Goal: Task Accomplishment & Management: Complete application form

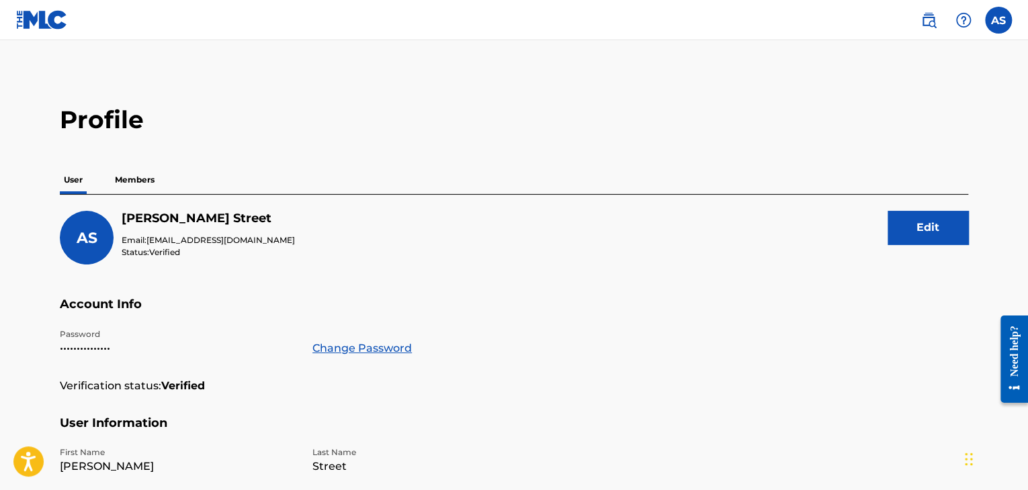
click at [49, 18] on img at bounding box center [42, 19] width 52 height 19
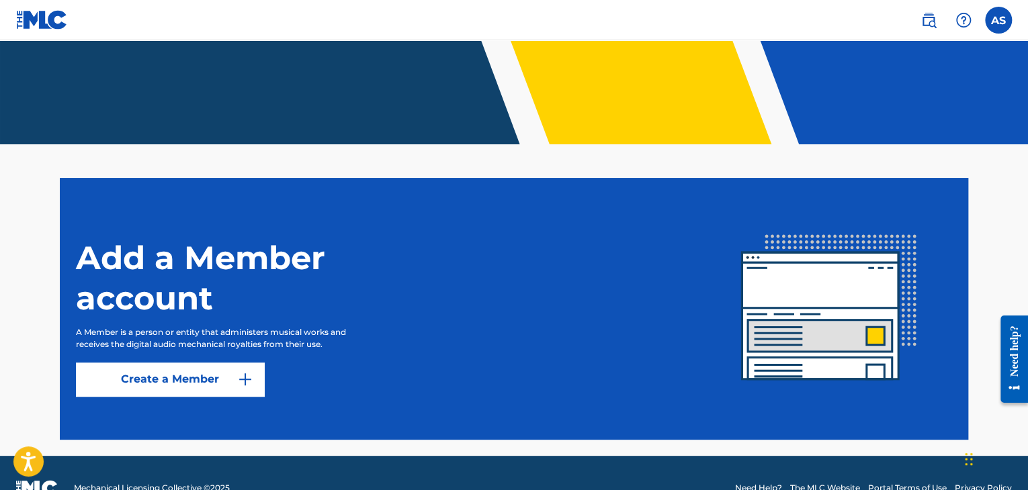
scroll to position [279, 0]
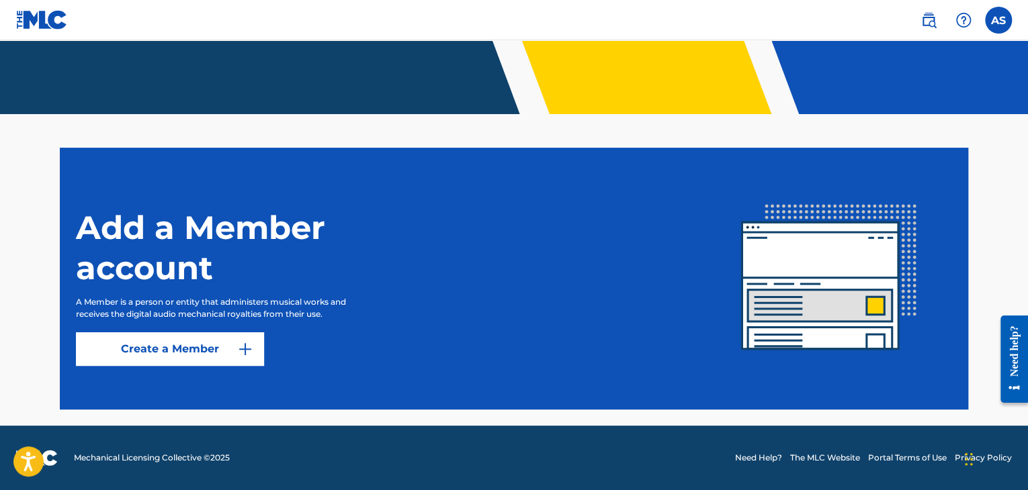
click at [224, 345] on link "Create a Member" at bounding box center [170, 350] width 188 height 34
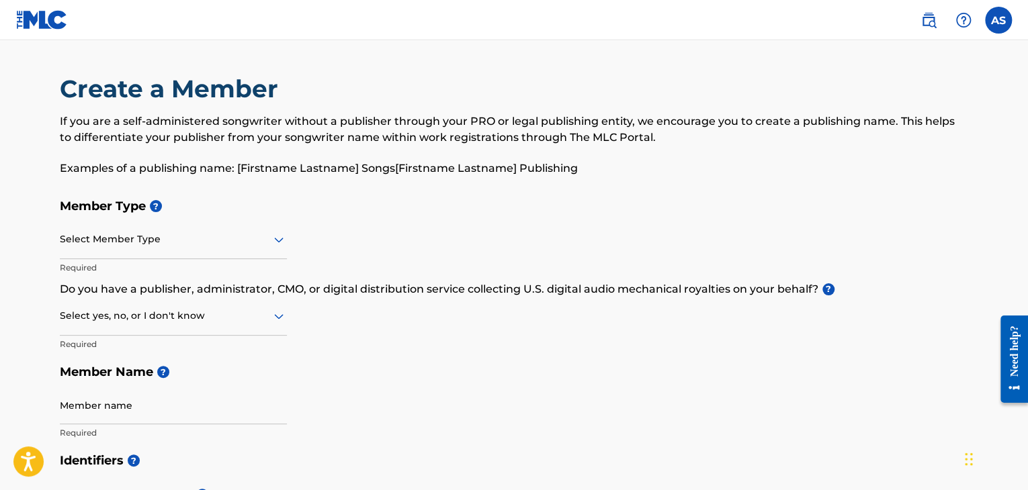
click at [257, 237] on div at bounding box center [173, 239] width 227 height 17
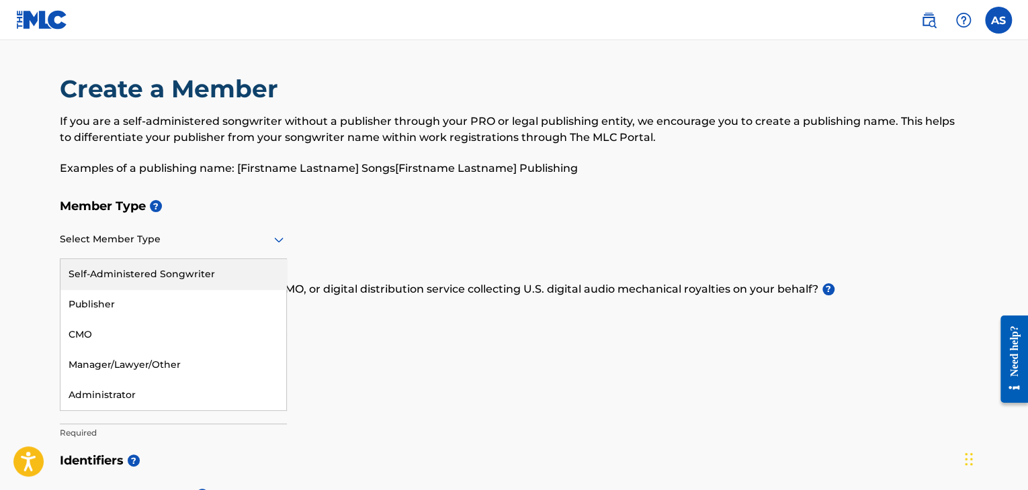
click at [262, 267] on div "Self-Administered Songwriter" at bounding box center [173, 274] width 226 height 30
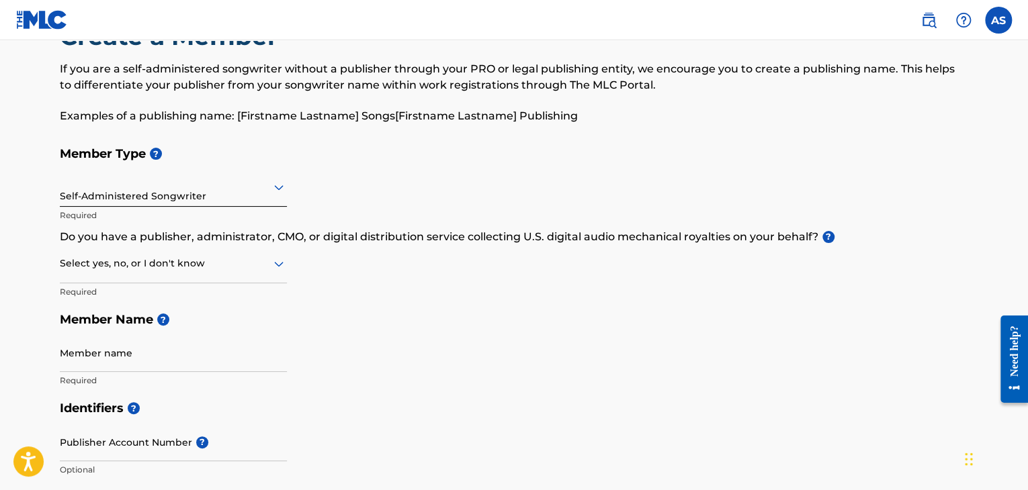
scroll to position [51, 0]
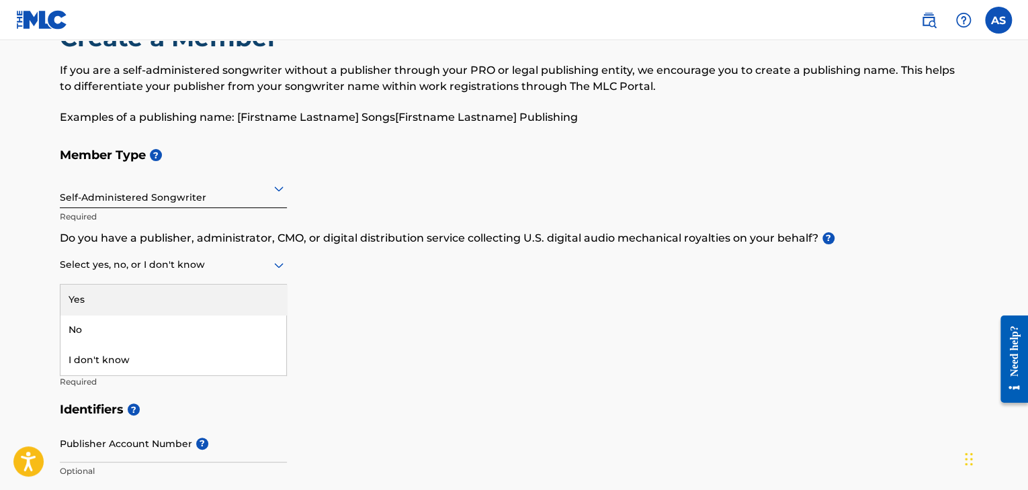
click at [278, 257] on div at bounding box center [173, 265] width 227 height 17
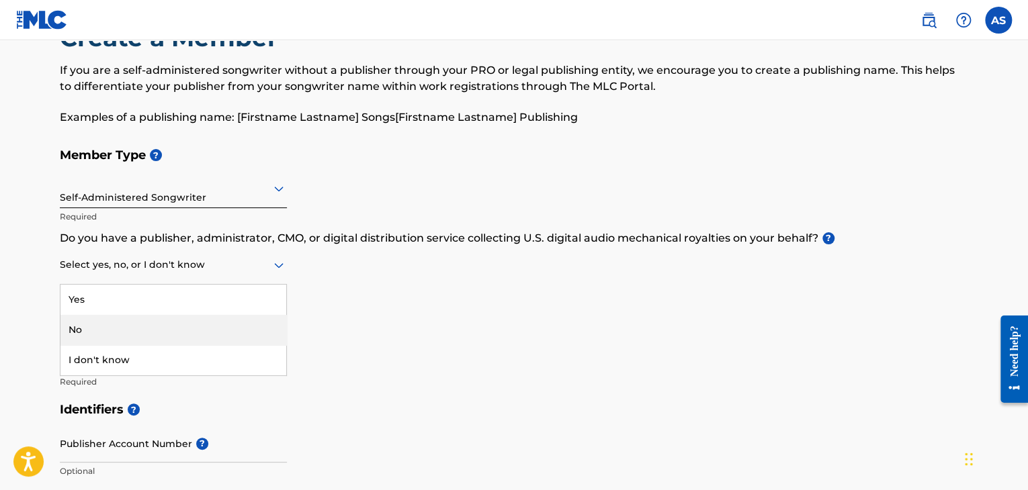
click at [226, 326] on div "No" at bounding box center [173, 330] width 226 height 30
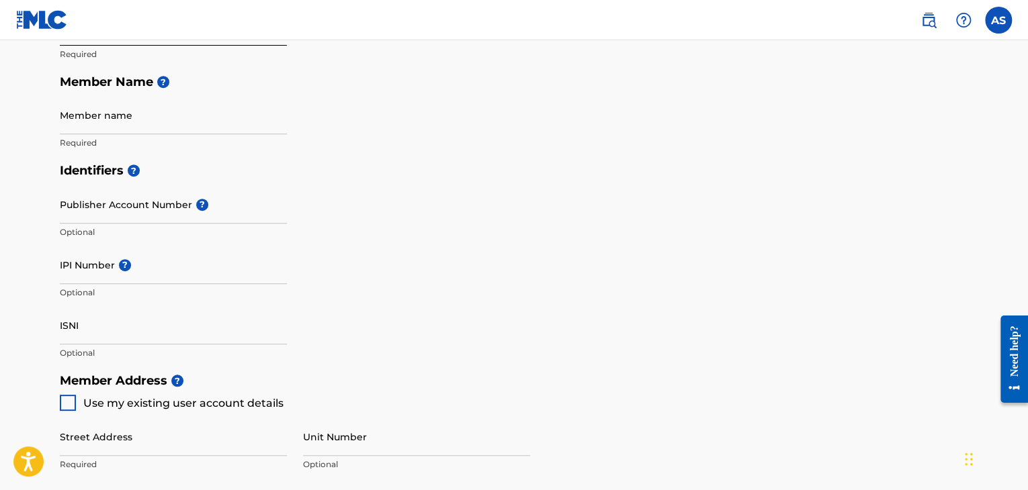
scroll to position [290, 0]
click at [185, 254] on input "IPI Number ?" at bounding box center [173, 265] width 227 height 38
click at [155, 212] on input "Publisher Account Number ?" at bounding box center [173, 204] width 227 height 38
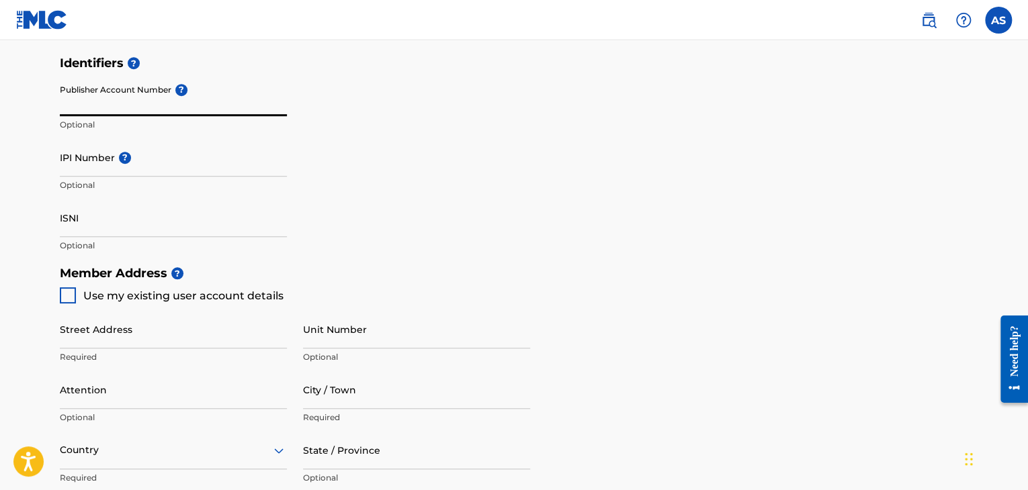
scroll to position [403, 0]
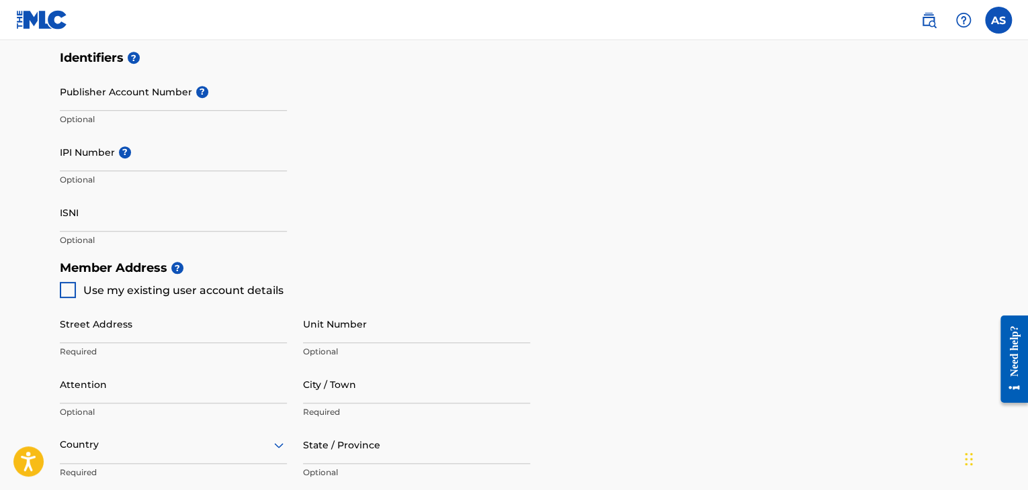
click at [72, 294] on div at bounding box center [68, 290] width 16 height 16
type input "[STREET_ADDRESS]"
type input "[PERSON_NAME]"
type input "30014"
type input "678"
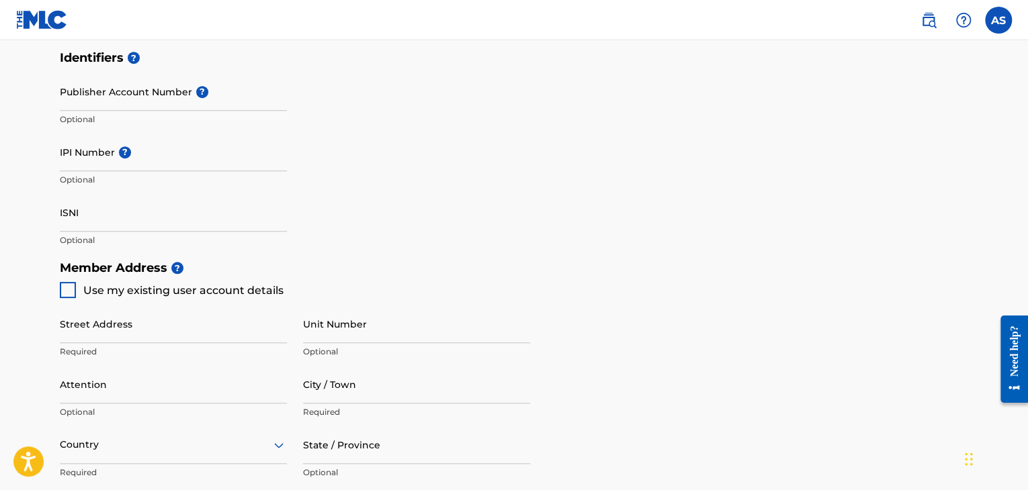
type input "8737785"
type input "[EMAIL_ADDRESS][DOMAIN_NAME]"
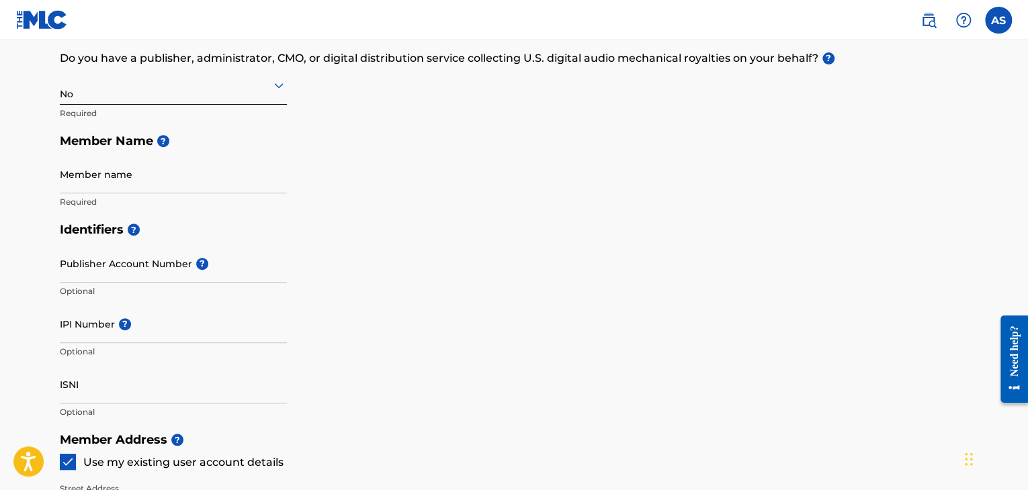
scroll to position [231, 0]
click at [214, 195] on div "Member name Required" at bounding box center [173, 185] width 227 height 60
click at [214, 183] on input "Member name" at bounding box center [173, 174] width 227 height 38
click at [150, 280] on input "Publisher Account Number ?" at bounding box center [173, 264] width 227 height 38
click at [78, 330] on input "IPI Number ?" at bounding box center [173, 324] width 227 height 38
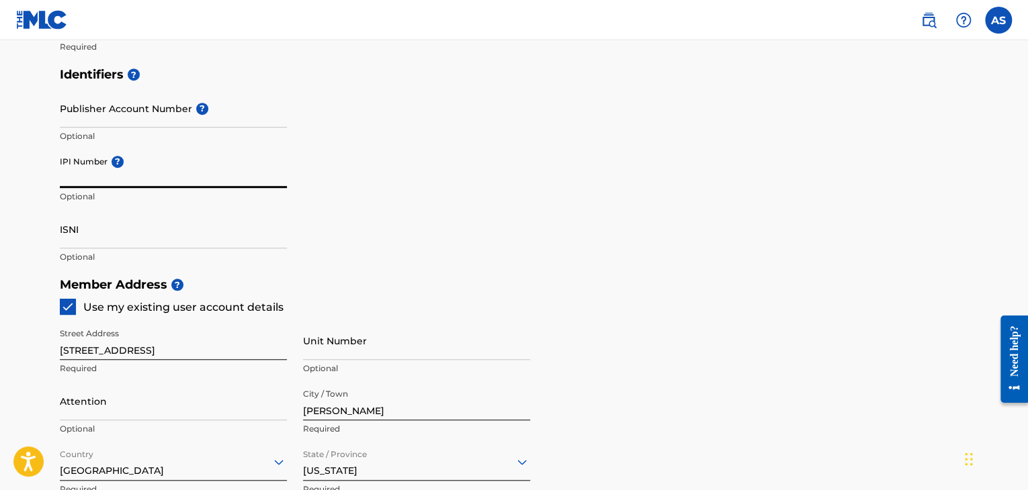
scroll to position [389, 0]
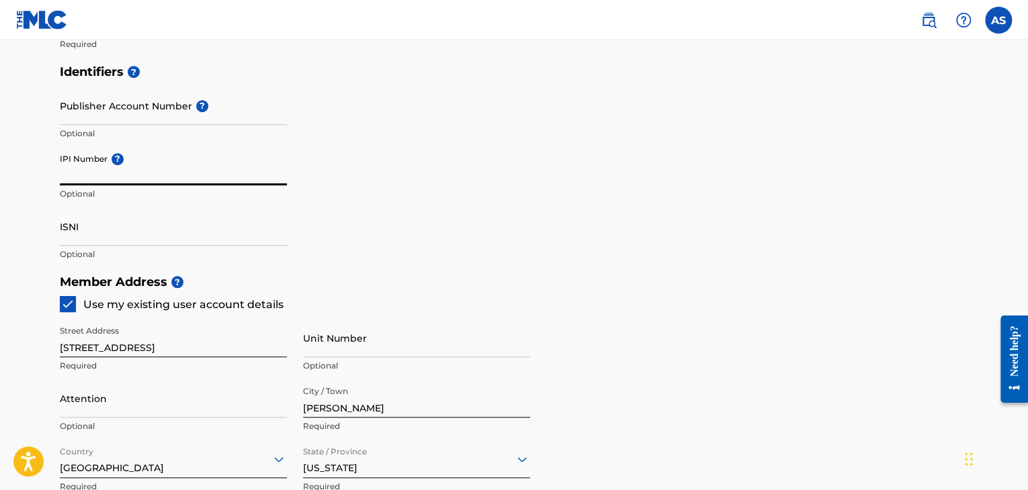
paste input "550675515"
drag, startPoint x: 185, startPoint y: 178, endPoint x: 21, endPoint y: 183, distance: 164.0
click at [21, 183] on main "Create a Member If you are a self-administered songwriter without a publisher t…" at bounding box center [514, 254] width 1028 height 1207
type input "550675515"
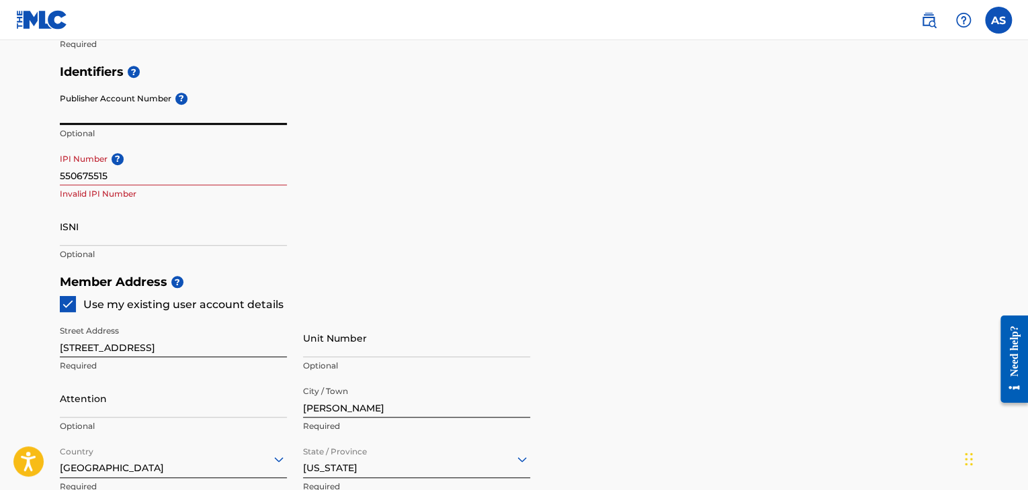
click at [167, 116] on input "Publisher Account Number ?" at bounding box center [173, 106] width 227 height 38
paste input "550675515"
type input "5"
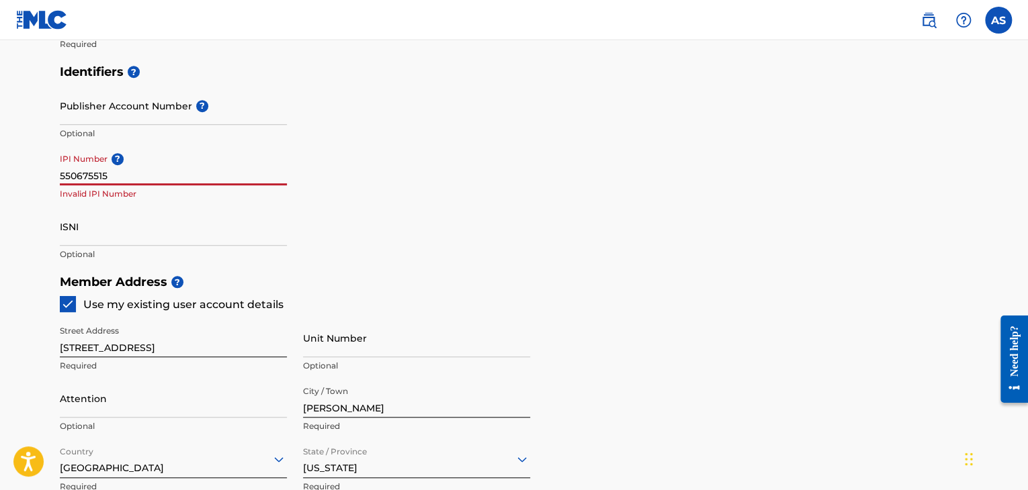
drag, startPoint x: 108, startPoint y: 176, endPoint x: 0, endPoint y: 176, distance: 108.2
click at [0, 176] on main "Create a Member If you are a self-administered songwriter without a publisher t…" at bounding box center [514, 254] width 1028 height 1207
paste input "00398272023"
type input "00398272023"
click at [288, 231] on div "Identifiers ? Publisher Account Number ? Optional IPI Number ? 00398272023 Opti…" at bounding box center [514, 163] width 908 height 210
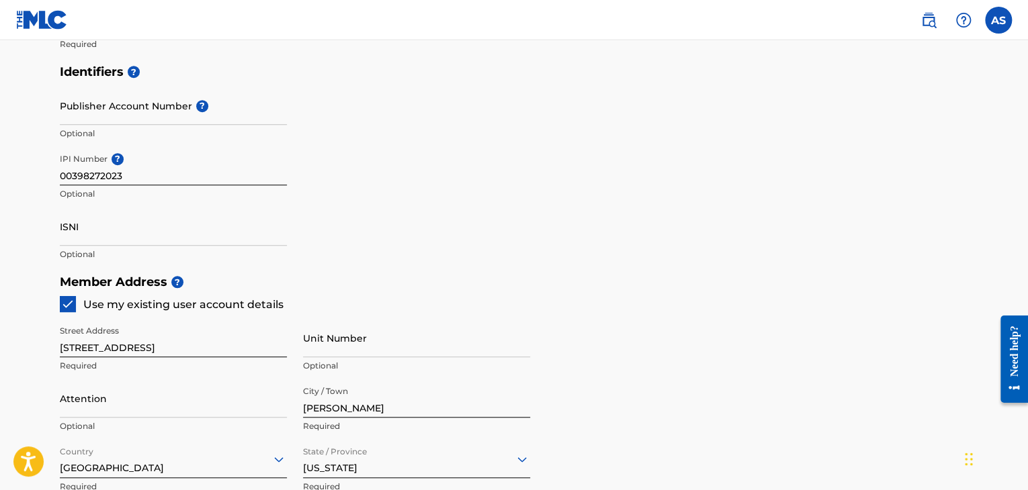
click at [236, 230] on input "ISNI" at bounding box center [173, 227] width 227 height 38
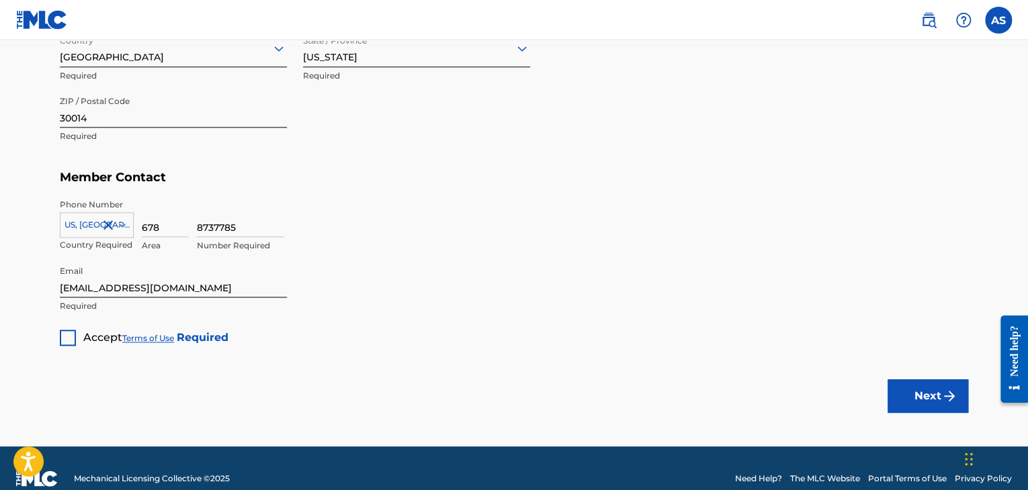
scroll to position [801, 0]
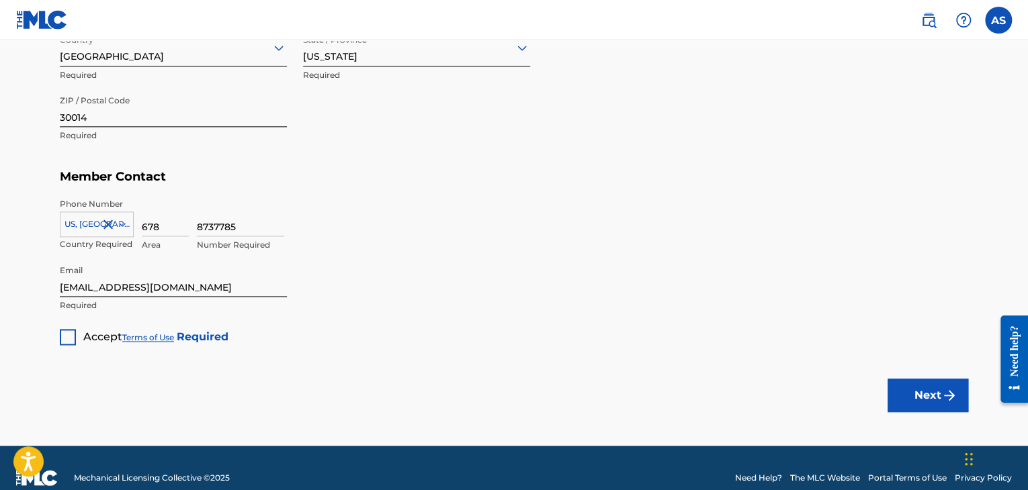
click at [70, 335] on div at bounding box center [68, 337] width 16 height 16
click at [915, 400] on button "Next" at bounding box center [928, 396] width 81 height 34
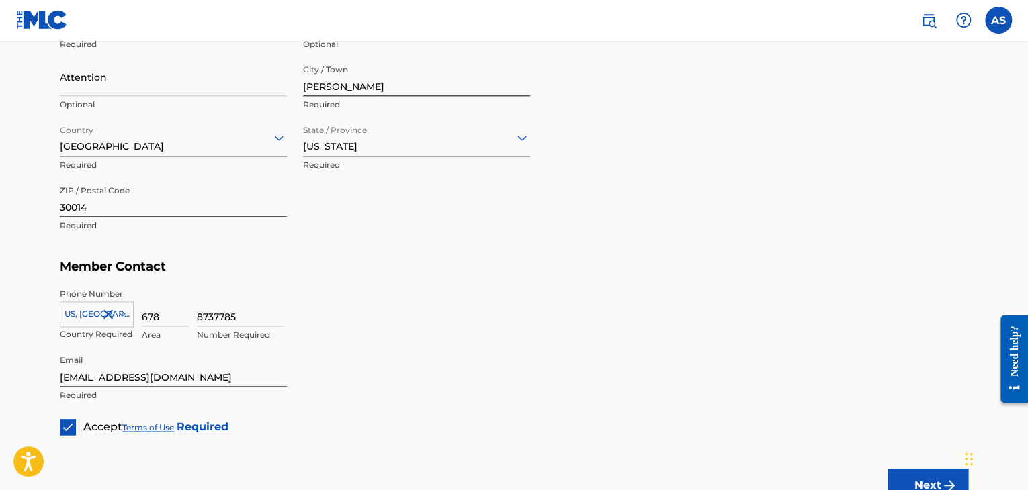
scroll to position [820, 0]
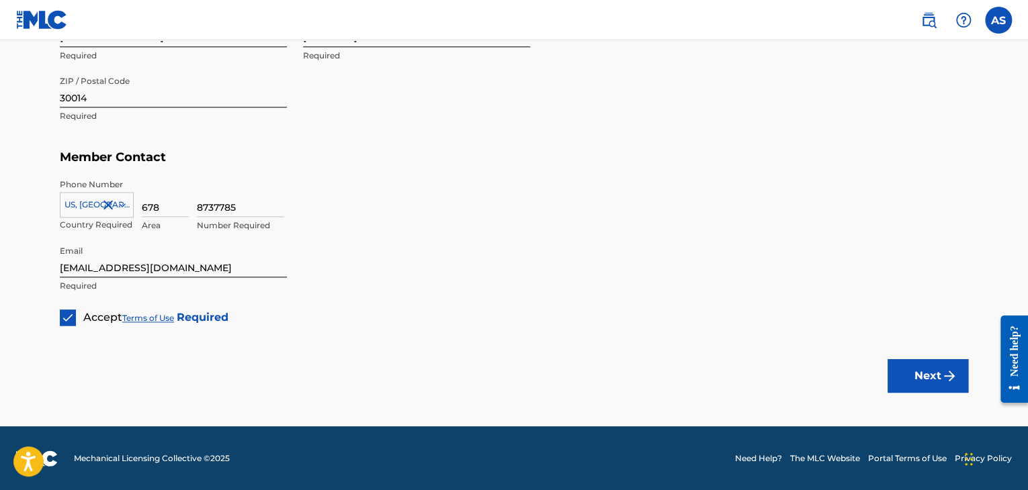
type input "[PERSON_NAME]"
click at [924, 370] on button "Next" at bounding box center [928, 376] width 81 height 34
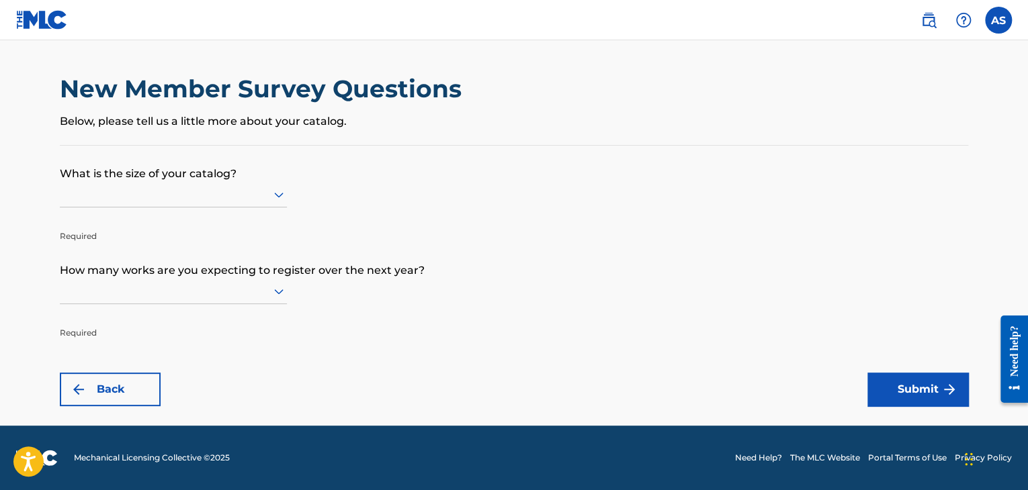
click at [245, 191] on div at bounding box center [173, 194] width 227 height 17
click at [285, 201] on icon at bounding box center [279, 195] width 16 height 16
click at [273, 288] on icon at bounding box center [279, 292] width 16 height 16
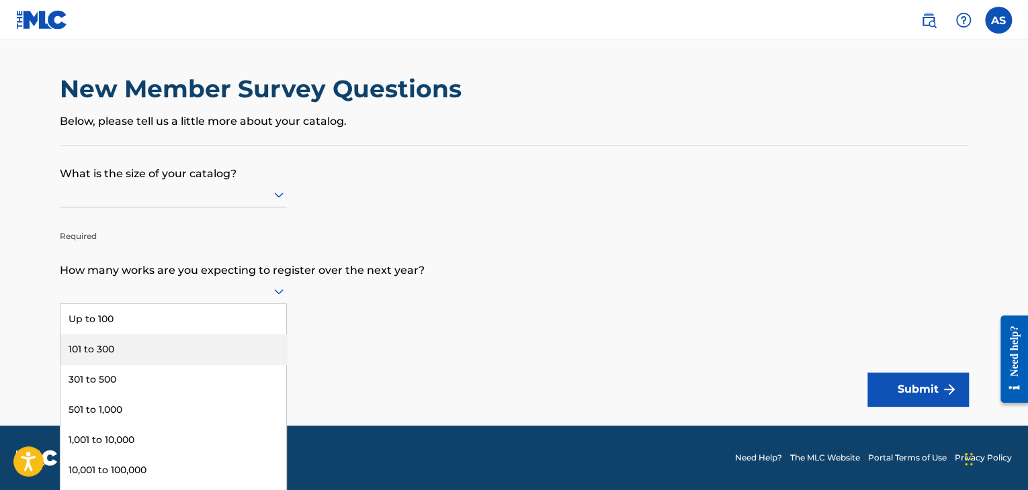
click at [247, 347] on div "101 to 300" at bounding box center [173, 350] width 226 height 30
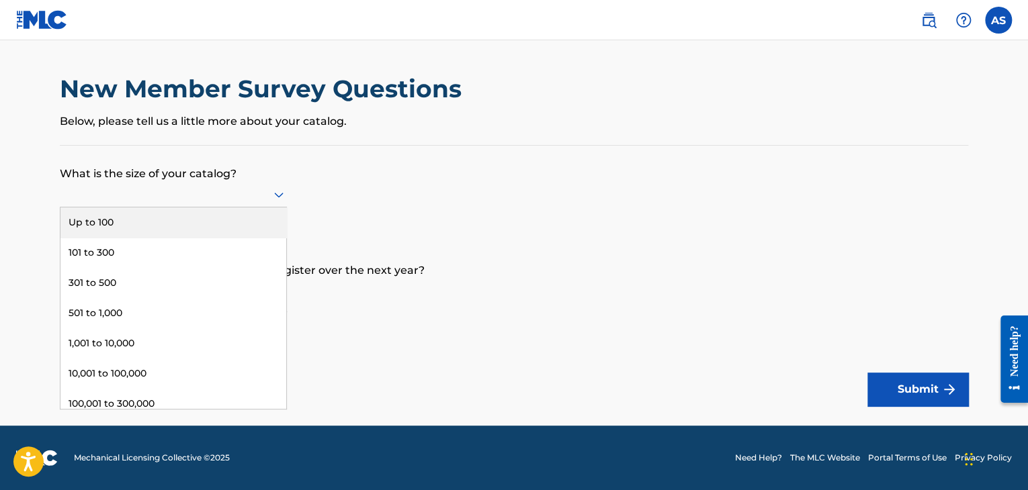
click at [269, 192] on div at bounding box center [173, 194] width 227 height 17
click at [251, 216] on div "Up to 100" at bounding box center [173, 223] width 226 height 30
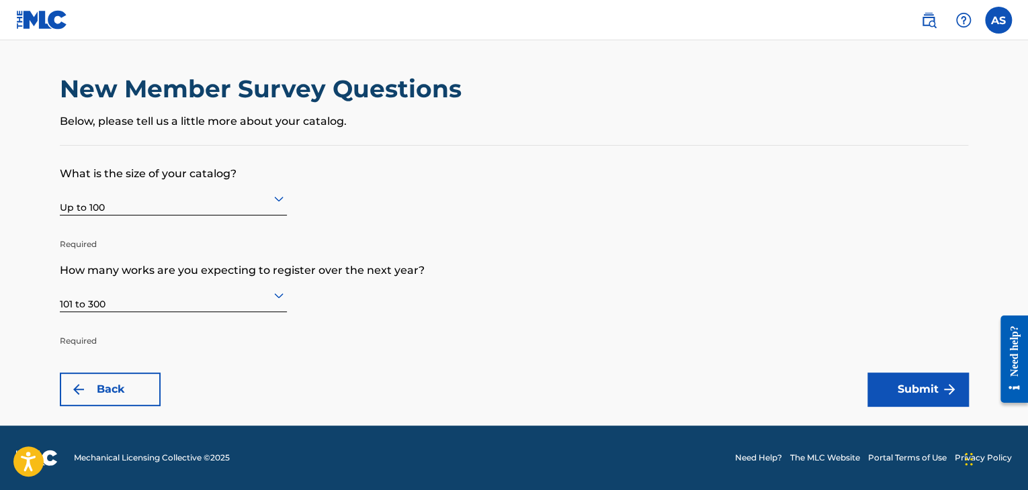
click at [918, 396] on button "Submit" at bounding box center [917, 390] width 101 height 34
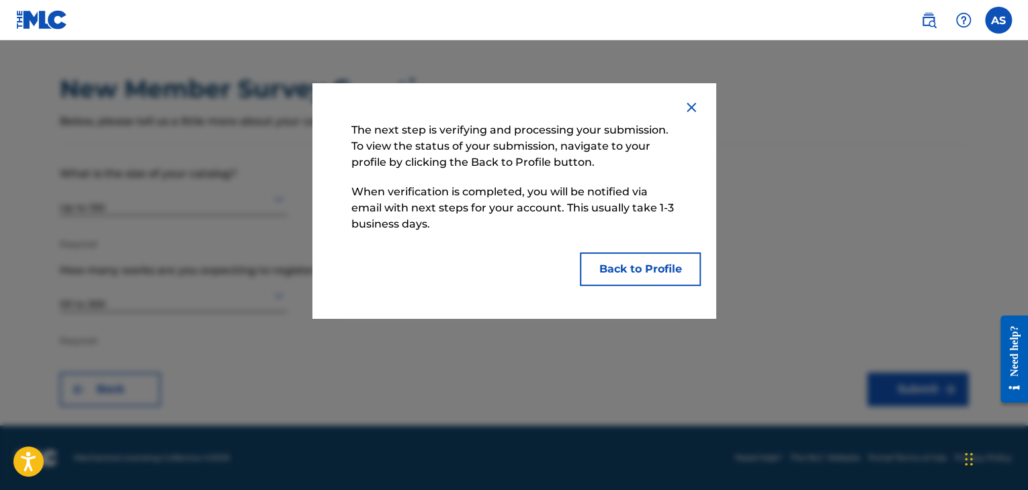
click at [649, 266] on button "Back to Profile" at bounding box center [640, 270] width 121 height 34
